Goal: Task Accomplishment & Management: Manage account settings

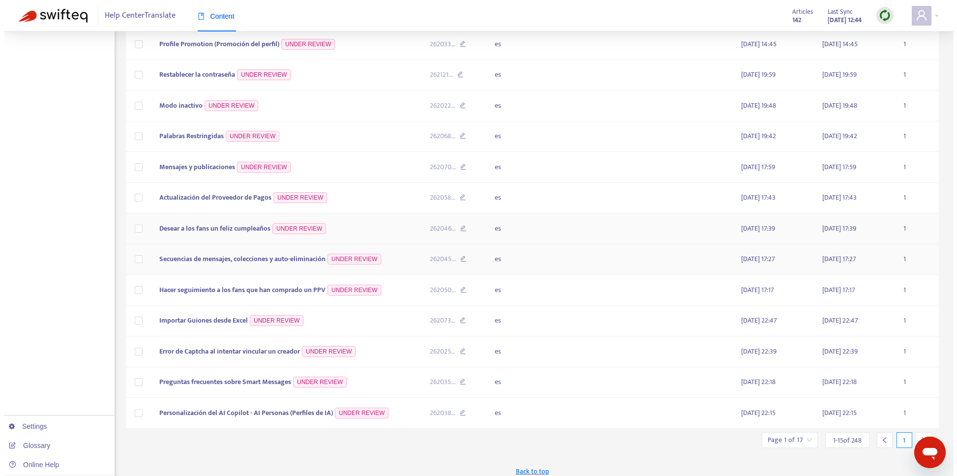
scroll to position [226, 0]
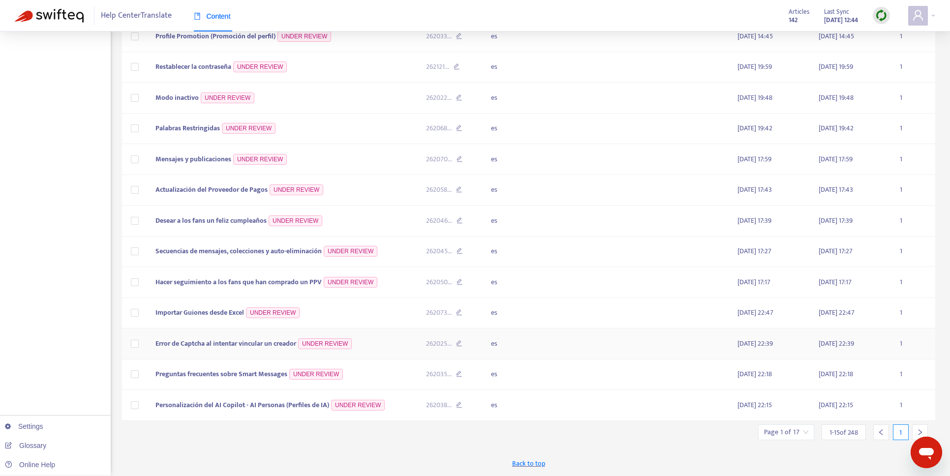
click at [262, 344] on span "Error de Captcha al intentar vincular un creador" at bounding box center [225, 343] width 141 height 11
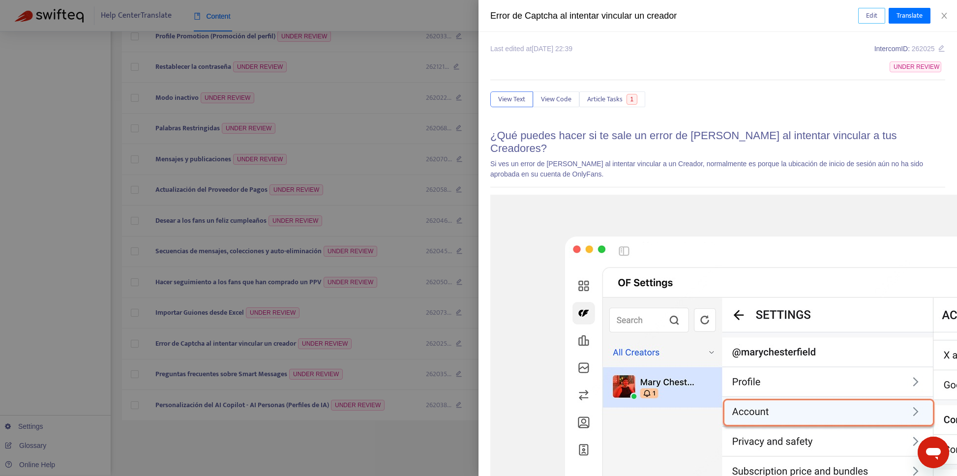
click at [873, 16] on span "Edit" at bounding box center [871, 15] width 11 height 11
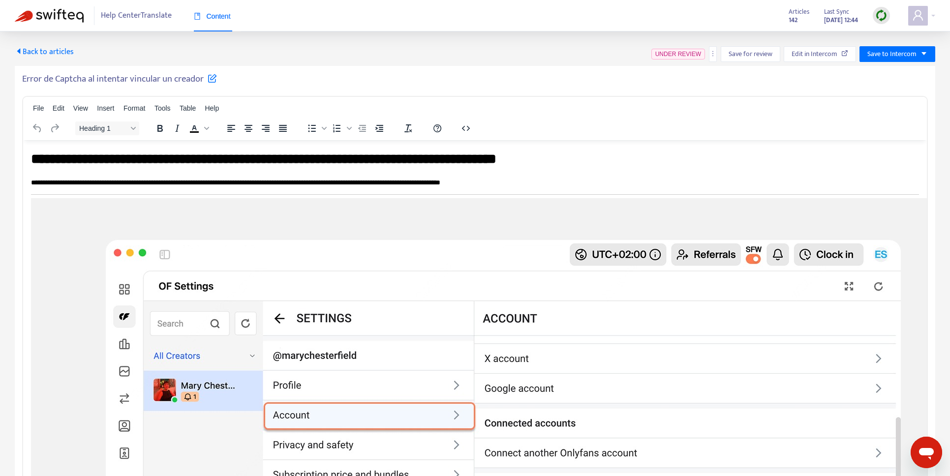
click at [39, 55] on span "Back to articles" at bounding box center [44, 51] width 59 height 13
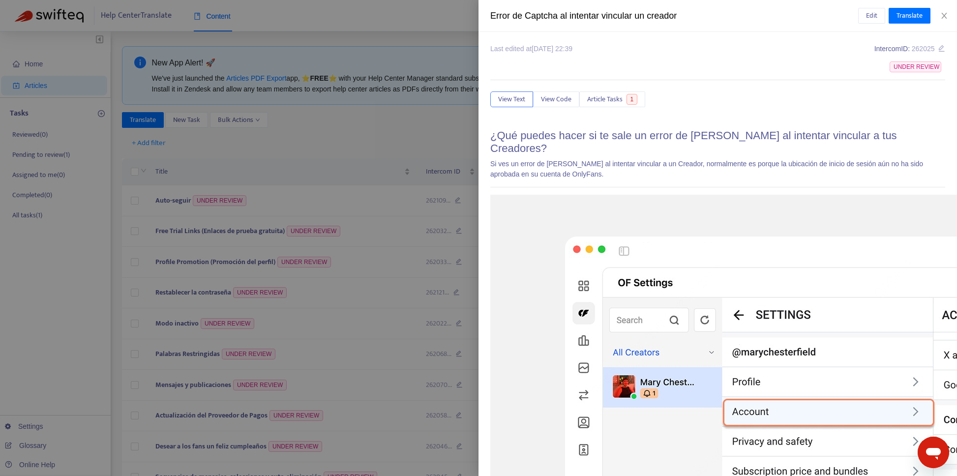
click at [330, 109] on div at bounding box center [478, 238] width 957 height 476
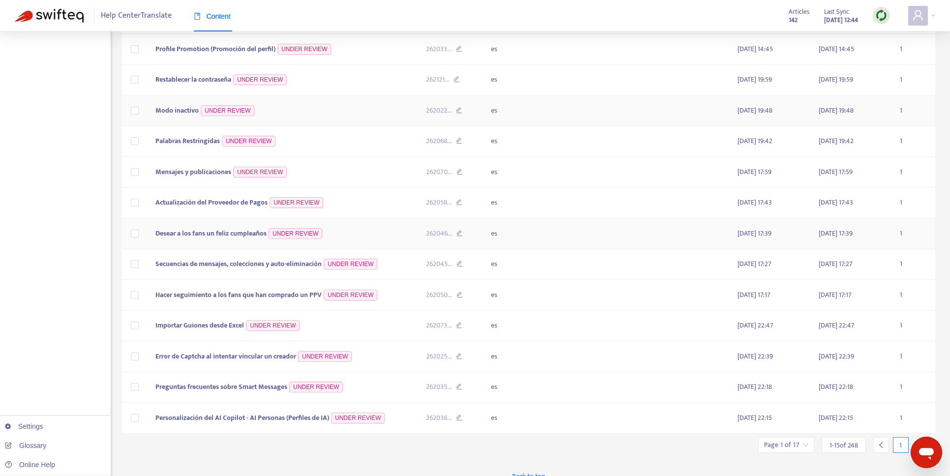
scroll to position [226, 0]
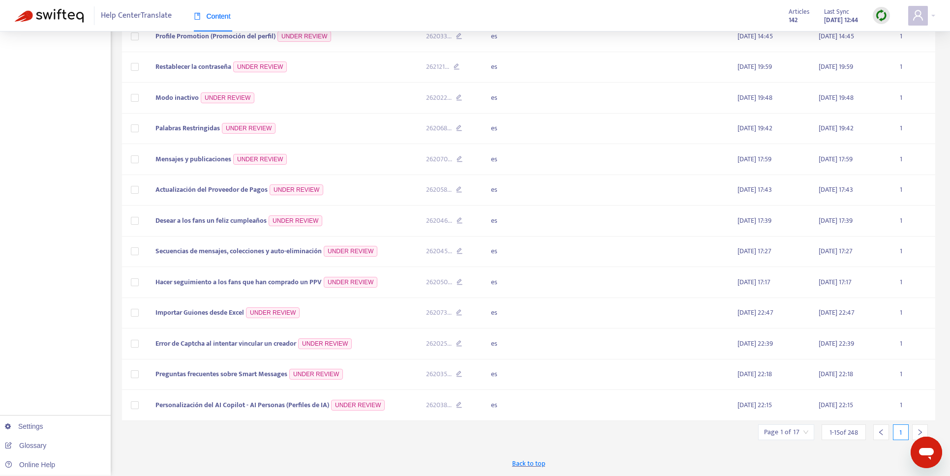
click at [917, 431] on icon "right" at bounding box center [920, 432] width 7 height 7
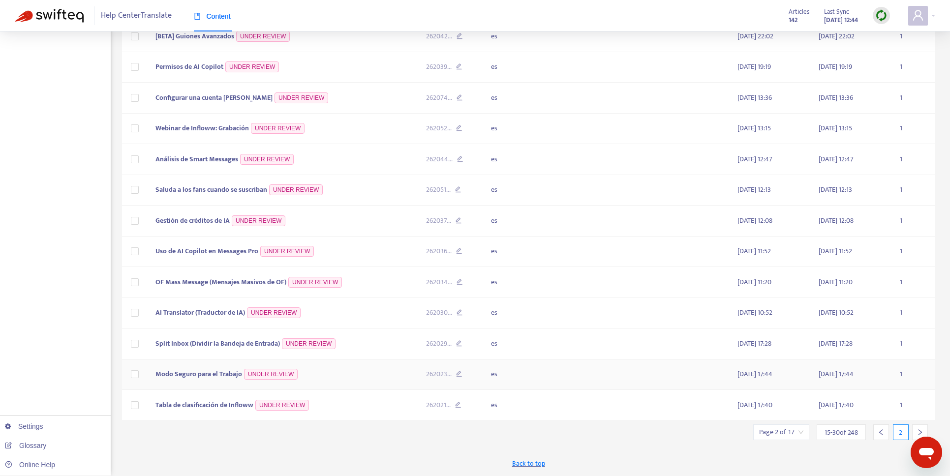
click at [241, 379] on span "Modo Seguro para el Trabajo" at bounding box center [198, 373] width 87 height 11
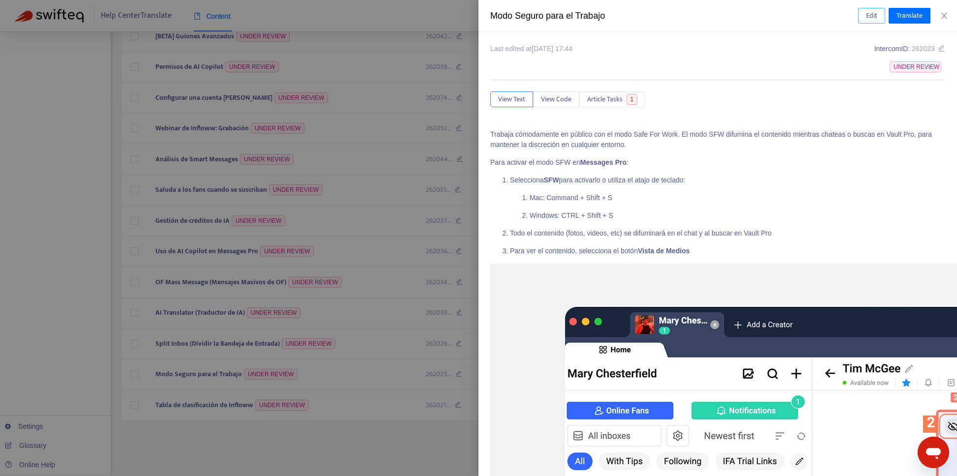
click at [864, 18] on button "Edit" at bounding box center [871, 16] width 27 height 16
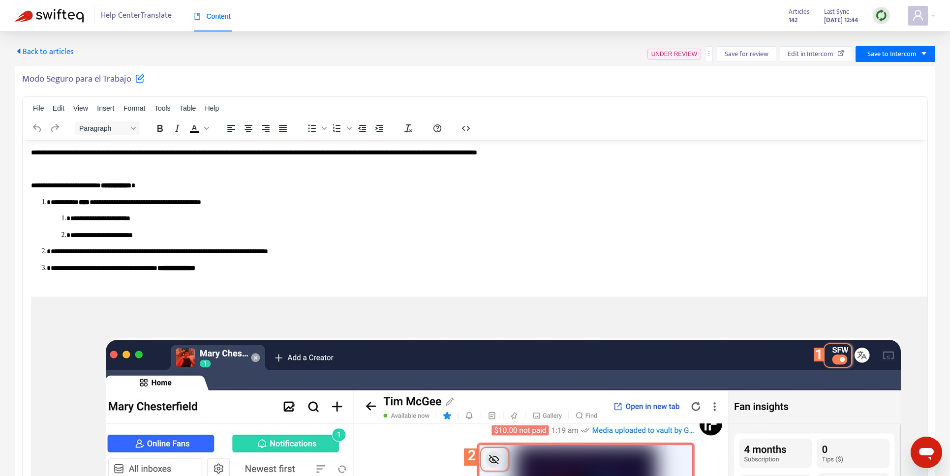
click at [26, 62] on div "Back to articles UNDER REVIEW Save for review Edit in Intercom Save to Intercom…" at bounding box center [475, 271] width 920 height 451
click at [29, 49] on span "Back to articles" at bounding box center [44, 51] width 59 height 13
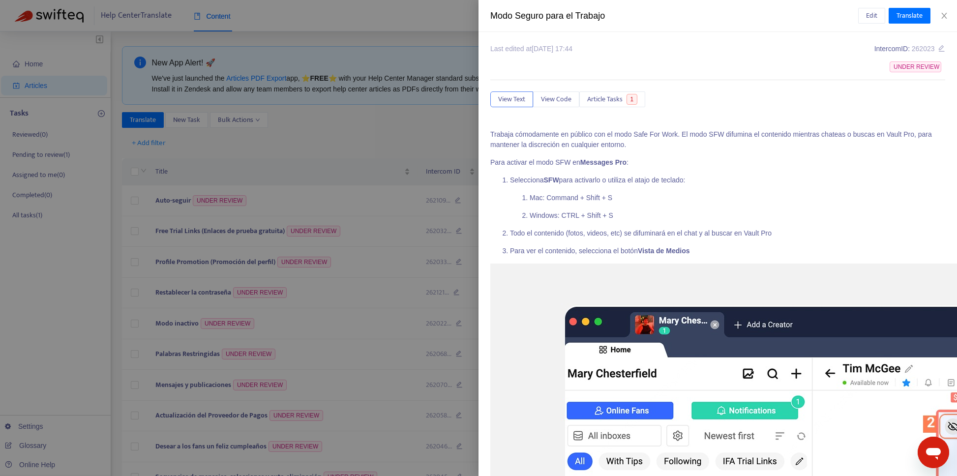
click at [367, 279] on div at bounding box center [478, 238] width 957 height 476
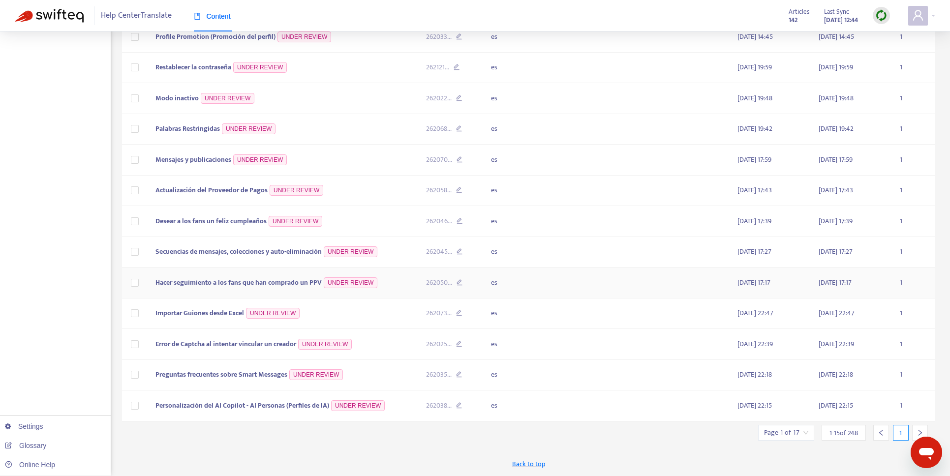
scroll to position [226, 0]
click at [919, 434] on icon "right" at bounding box center [919, 432] width 3 height 6
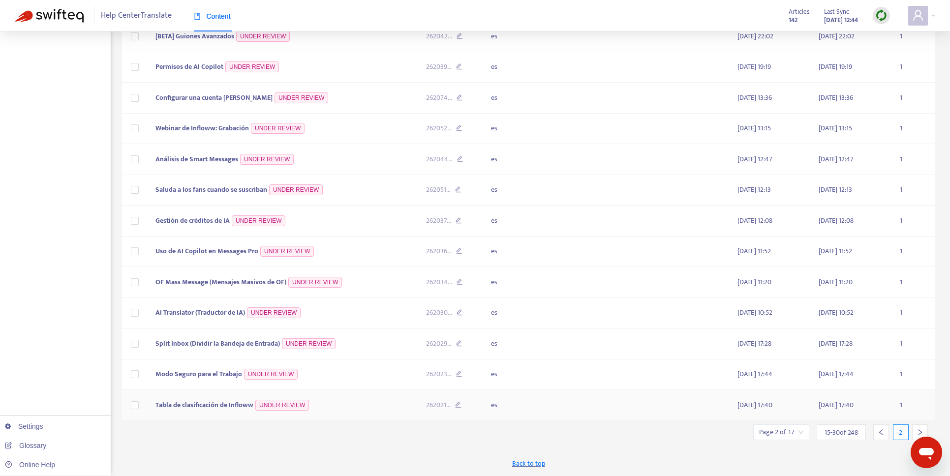
click at [206, 409] on span "Tabla de clasificación de Infloww" at bounding box center [204, 404] width 98 height 11
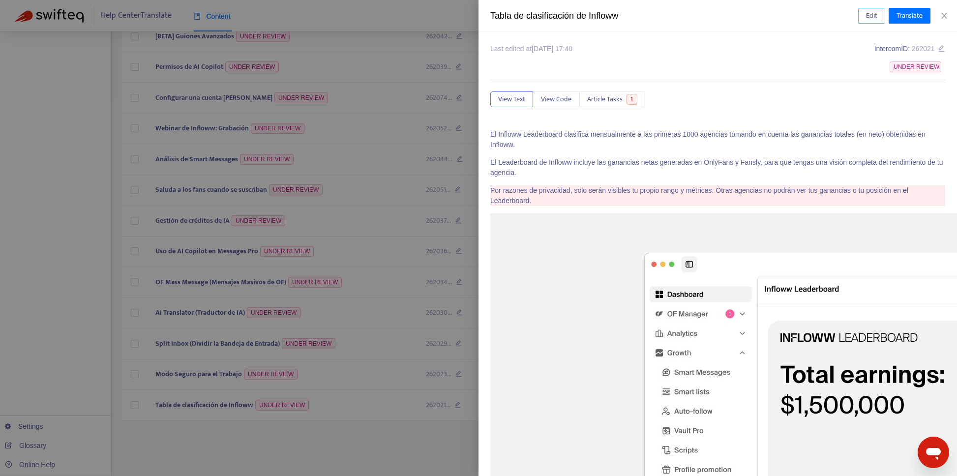
click at [871, 12] on span "Edit" at bounding box center [871, 15] width 11 height 11
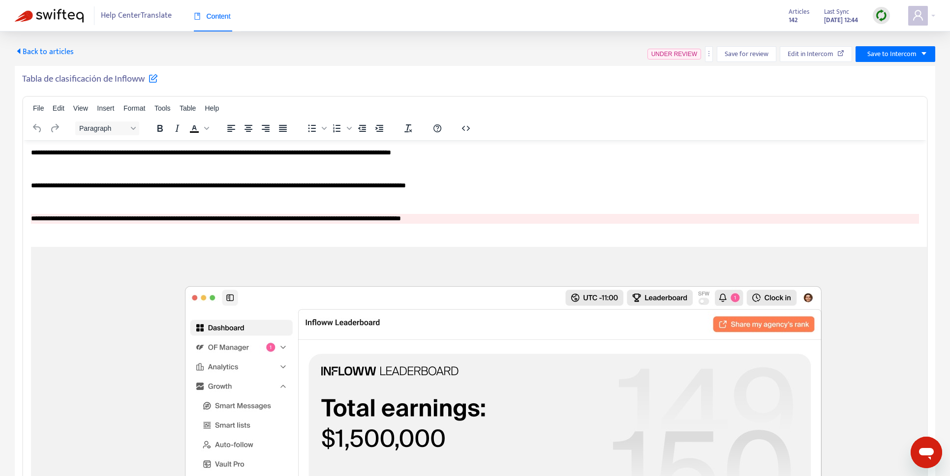
click at [39, 56] on span "Back to articles" at bounding box center [44, 51] width 59 height 13
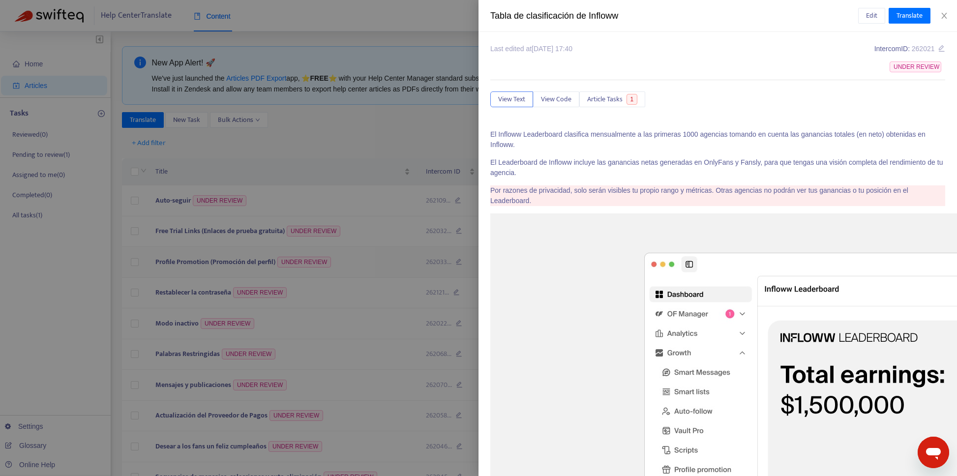
click at [288, 252] on div at bounding box center [478, 238] width 957 height 476
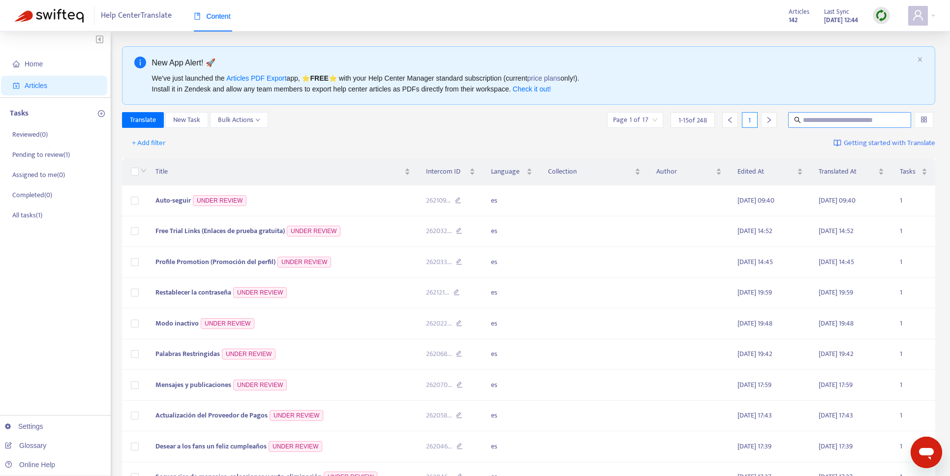
click at [846, 117] on input "text" at bounding box center [850, 120] width 94 height 11
type input "*********"
